Goal: Check status

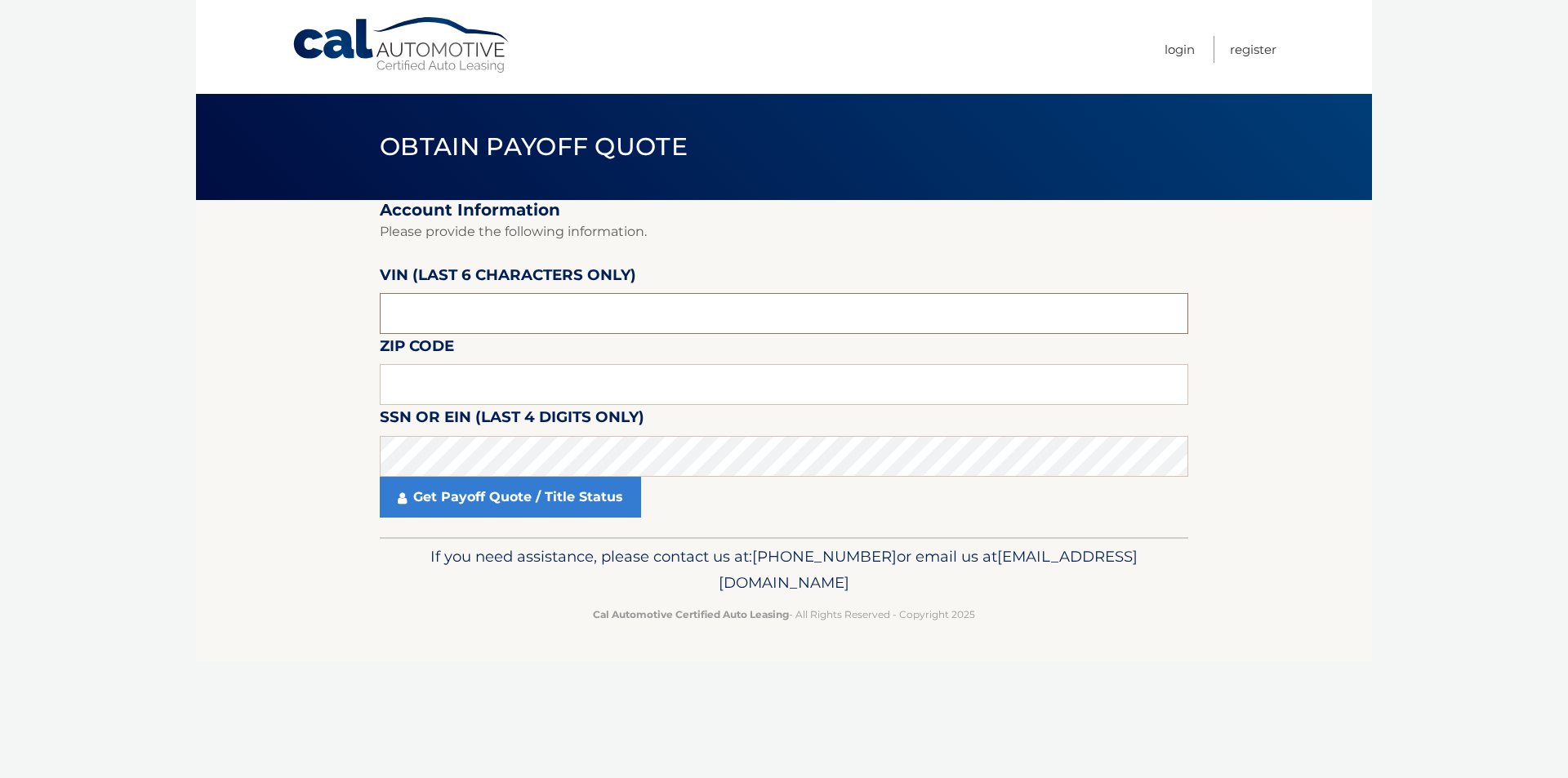
click at [591, 320] on input "text" at bounding box center [784, 313] width 809 height 41
type input "S*****"
type input "082413"
click at [427, 379] on input "text" at bounding box center [784, 384] width 809 height 41
type input "08205"
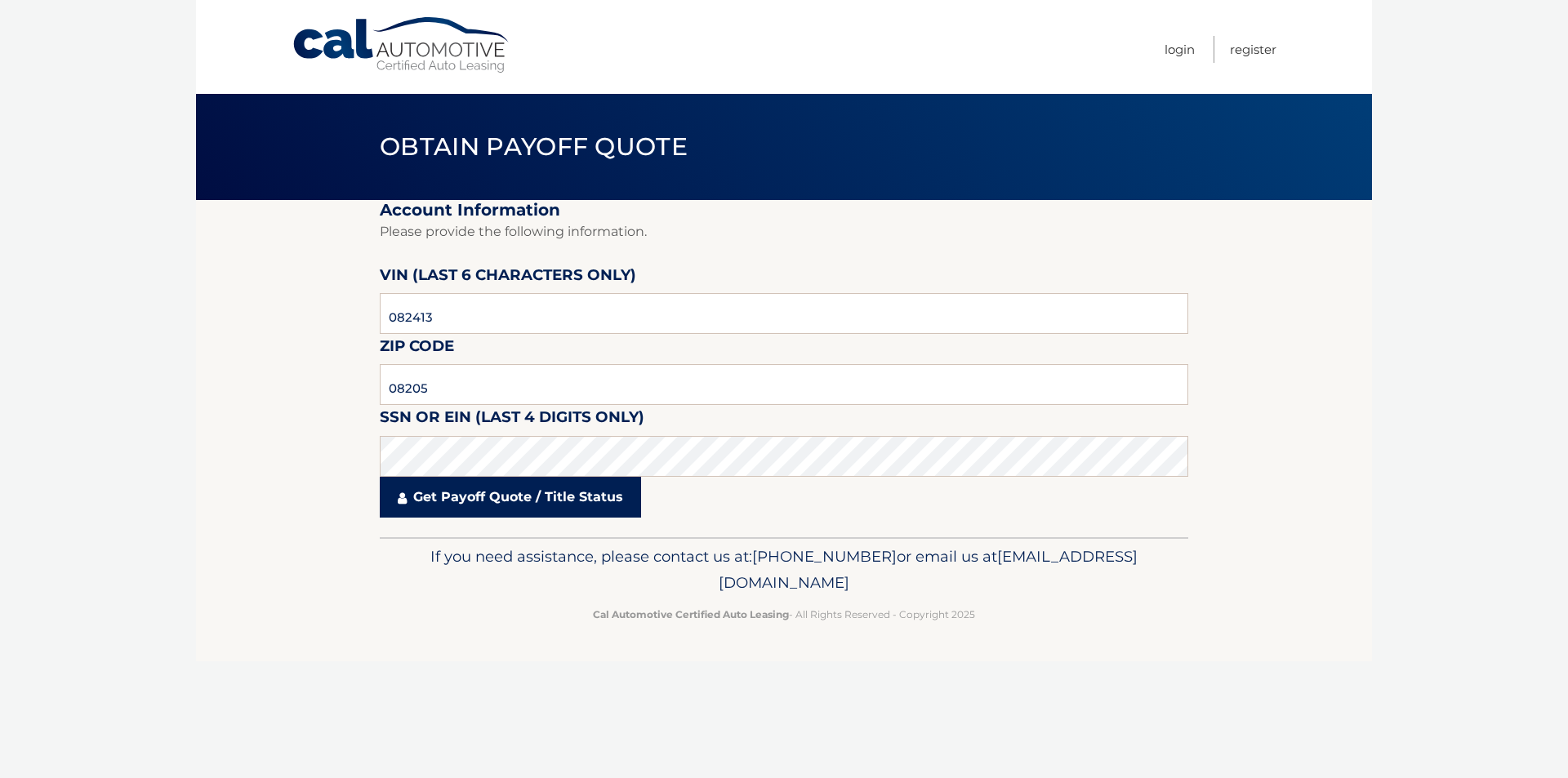
click at [582, 496] on link "Get Payoff Quote / Title Status" at bounding box center [510, 497] width 261 height 41
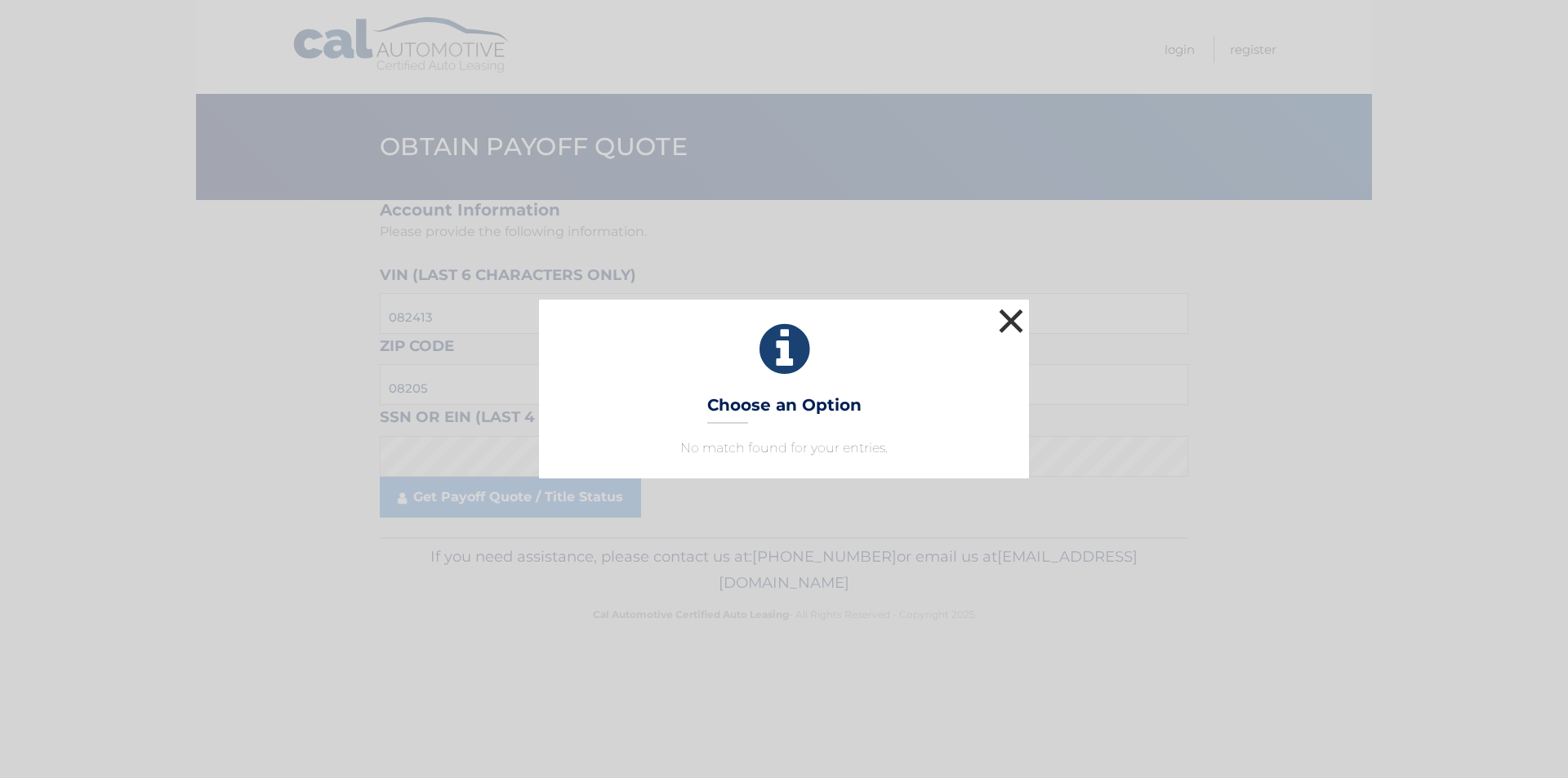
click at [1015, 325] on button "×" at bounding box center [1010, 321] width 33 height 33
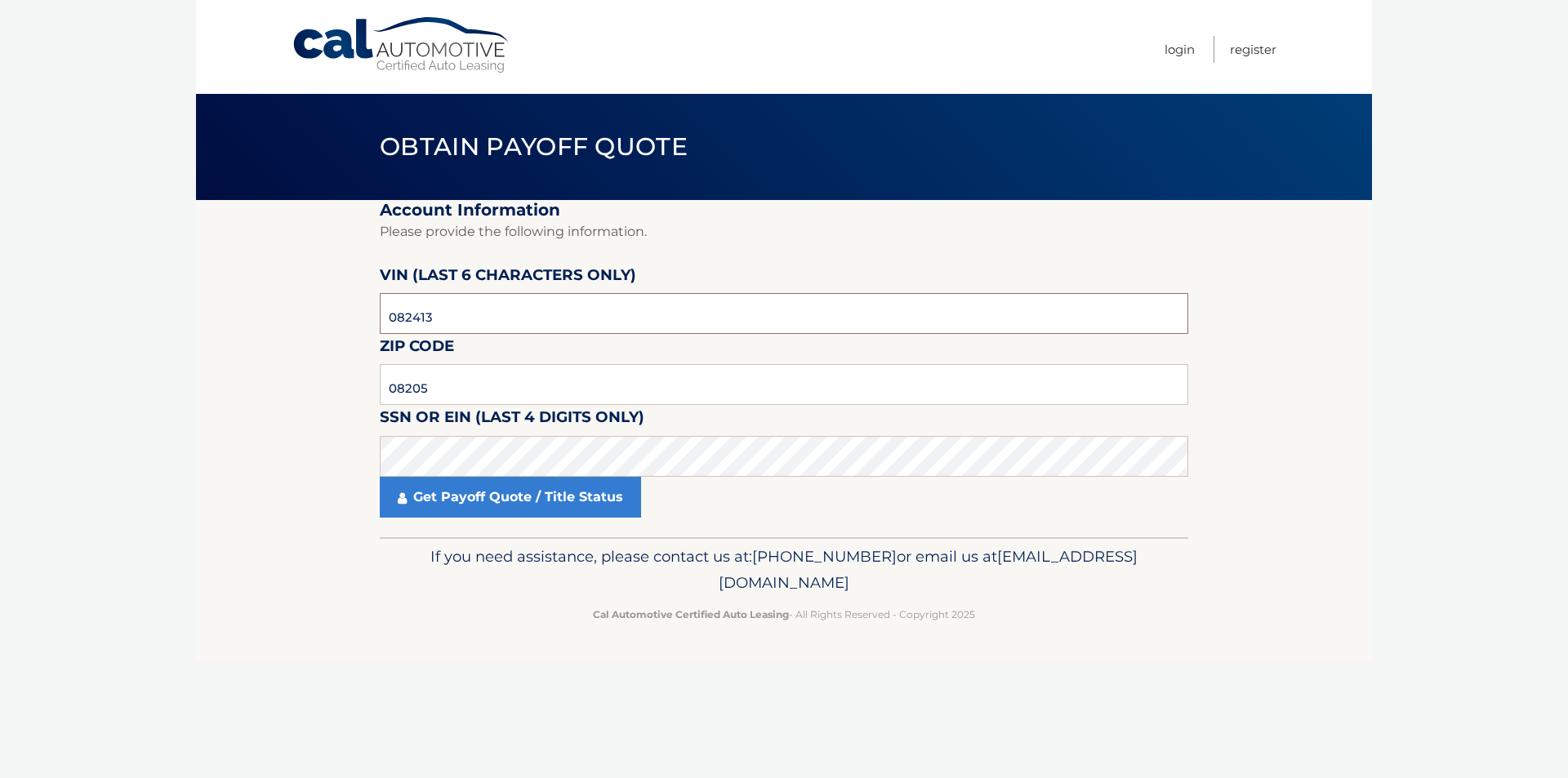
drag, startPoint x: 479, startPoint y: 322, endPoint x: 227, endPoint y: 317, distance: 252.0
click at [253, 322] on section "Account Information Please provide the following information. VIN (last 6 chara…" at bounding box center [784, 368] width 1176 height 338
type input "088670"
click at [435, 495] on link "Get Payoff Quote / Title Status" at bounding box center [510, 497] width 261 height 41
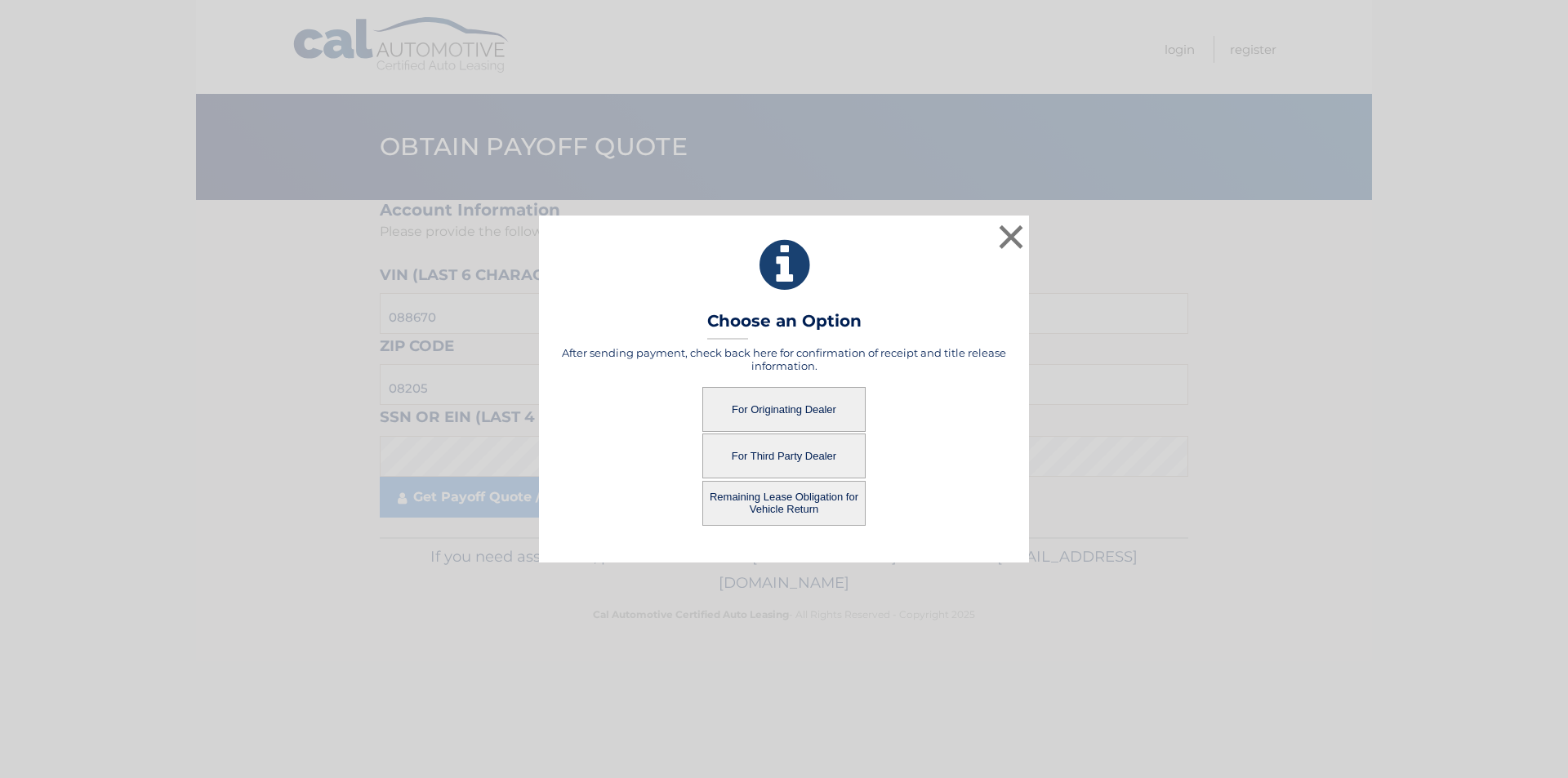
click at [822, 498] on button "Remaining Lease Obligation for Vehicle Return" at bounding box center [784, 504] width 163 height 45
click at [777, 502] on button "Remaining Lease Obligation for Vehicle Return" at bounding box center [784, 504] width 163 height 45
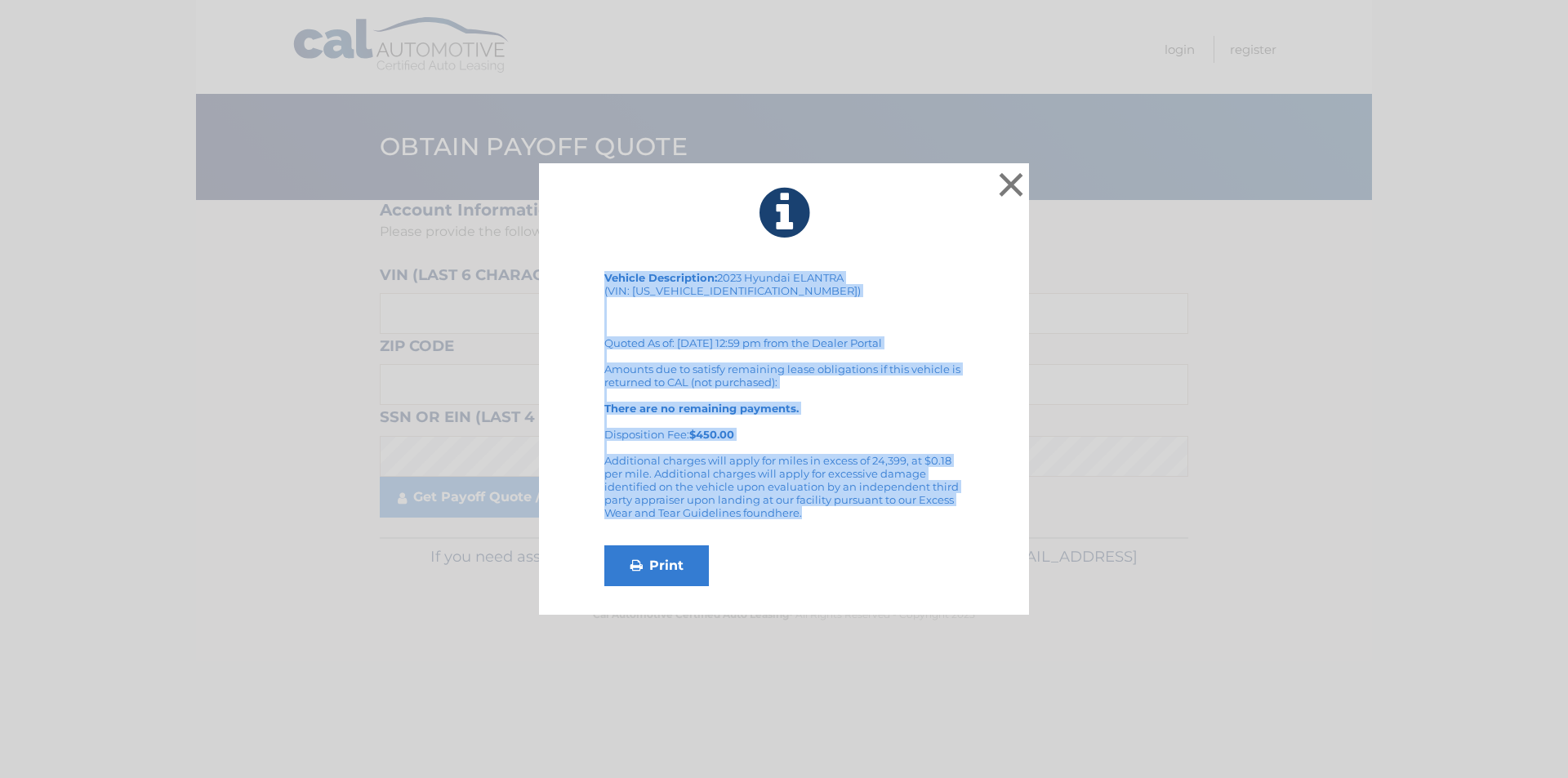
drag, startPoint x: 602, startPoint y: 274, endPoint x: 973, endPoint y: 515, distance: 442.4
click at [973, 515] on div "Vehicle Description: 2023 Hyundai ELANTRA (VIN: [US_VEHICLE_IDENTIFICATION_NUMB…" at bounding box center [784, 429] width 450 height 315
click at [661, 555] on link "Print" at bounding box center [657, 566] width 104 height 41
